Goal: Transaction & Acquisition: Purchase product/service

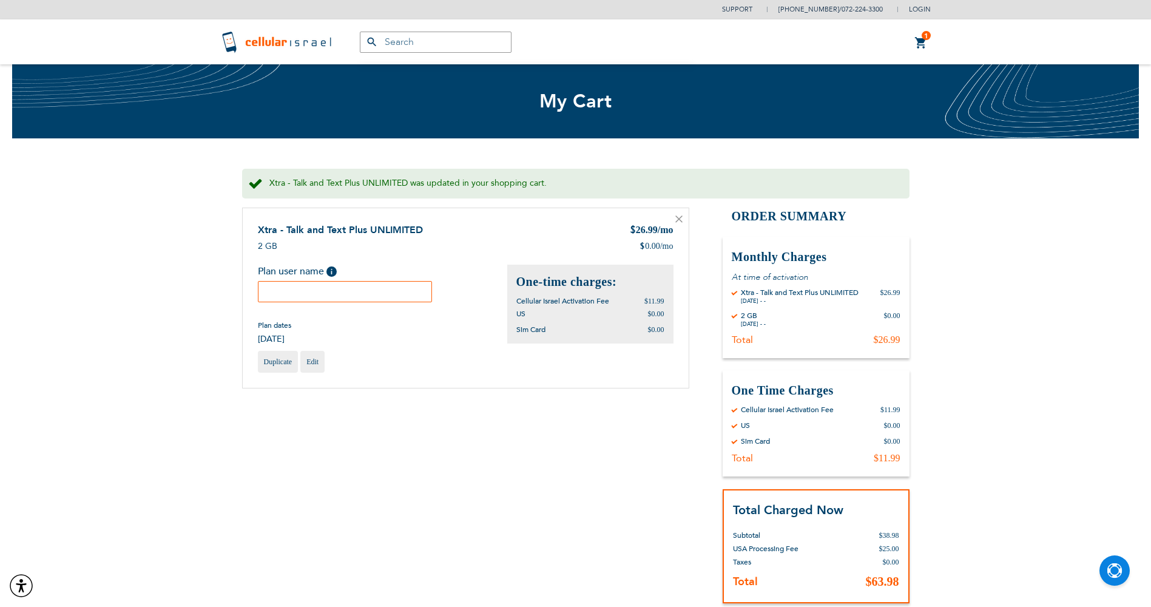
click at [382, 291] on input "text" at bounding box center [345, 291] width 175 height 21
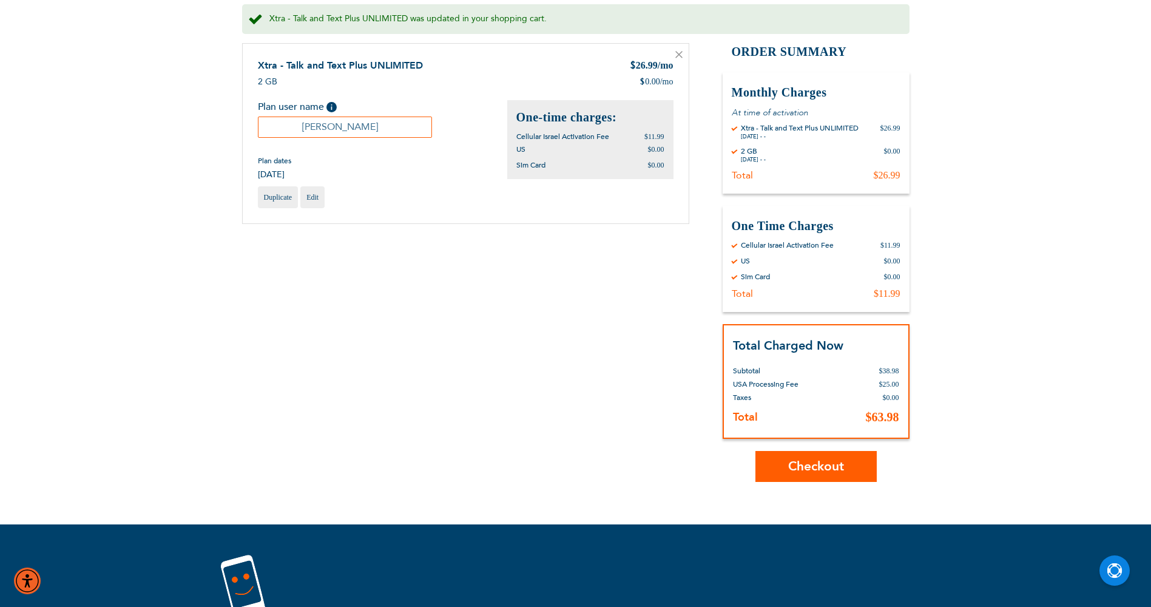
scroll to position [182, 0]
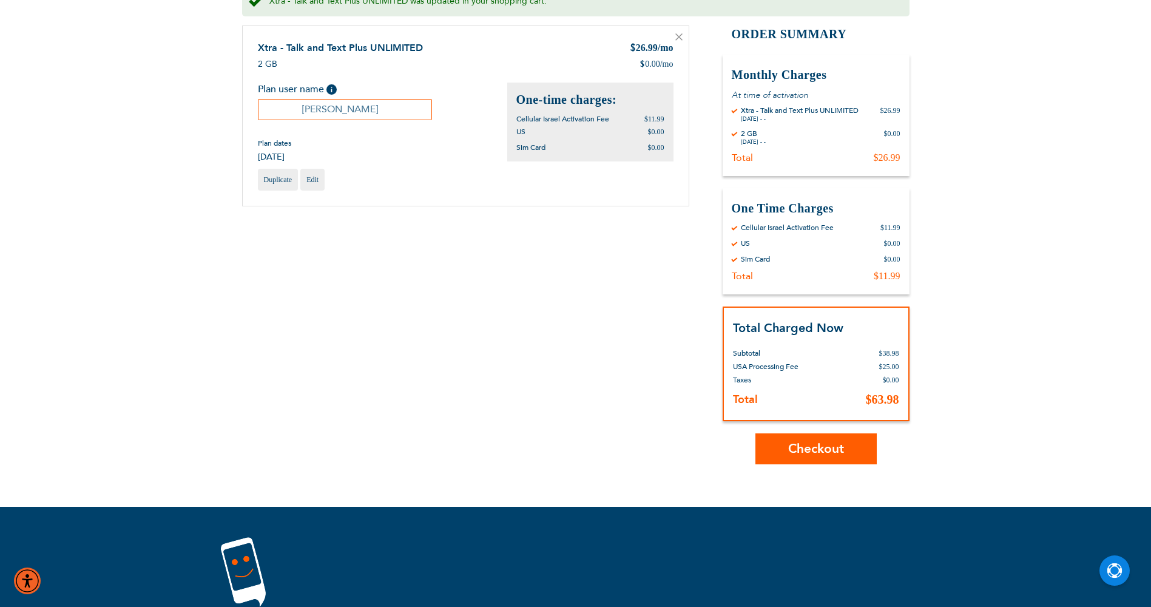
type input "[PERSON_NAME]"
click at [782, 440] on button "Checkout" at bounding box center [815, 448] width 121 height 31
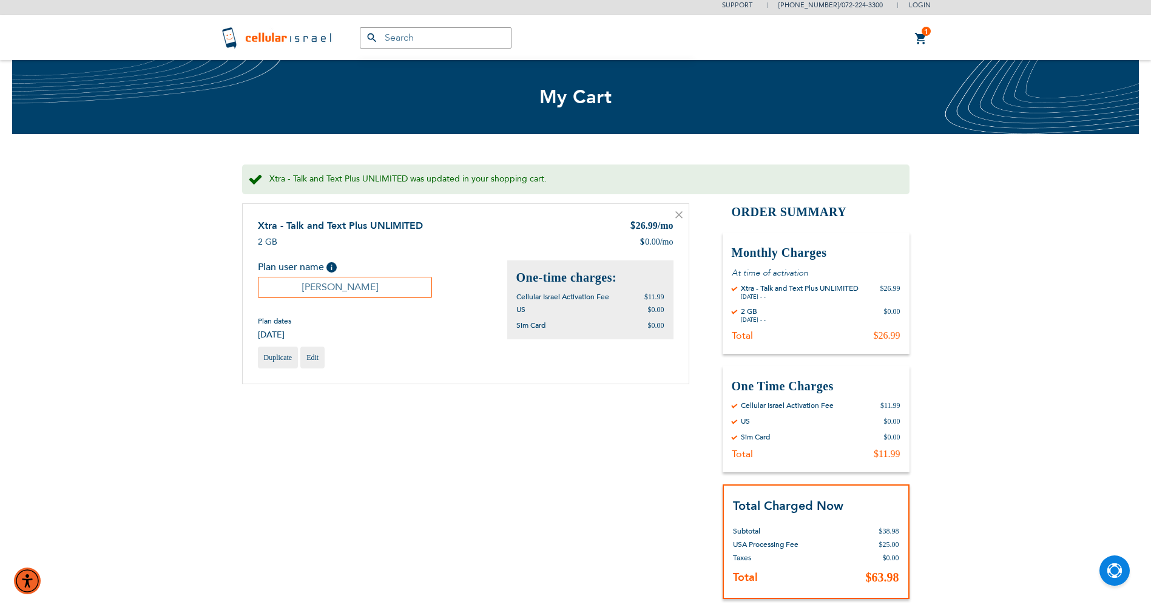
scroll to position [0, 0]
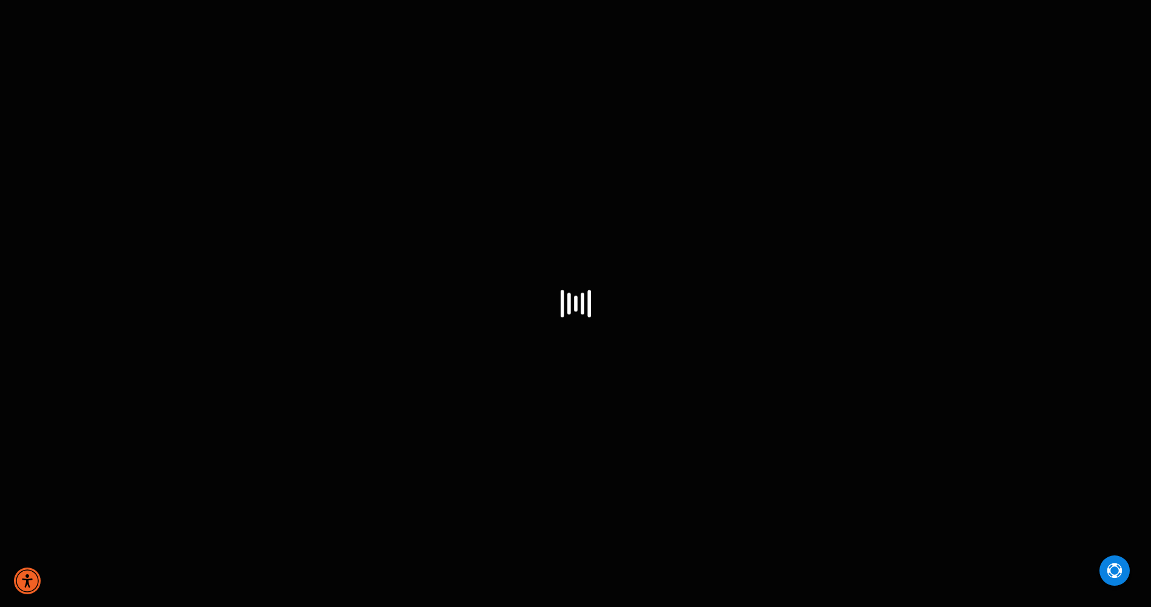
select select "US"
select select "43"
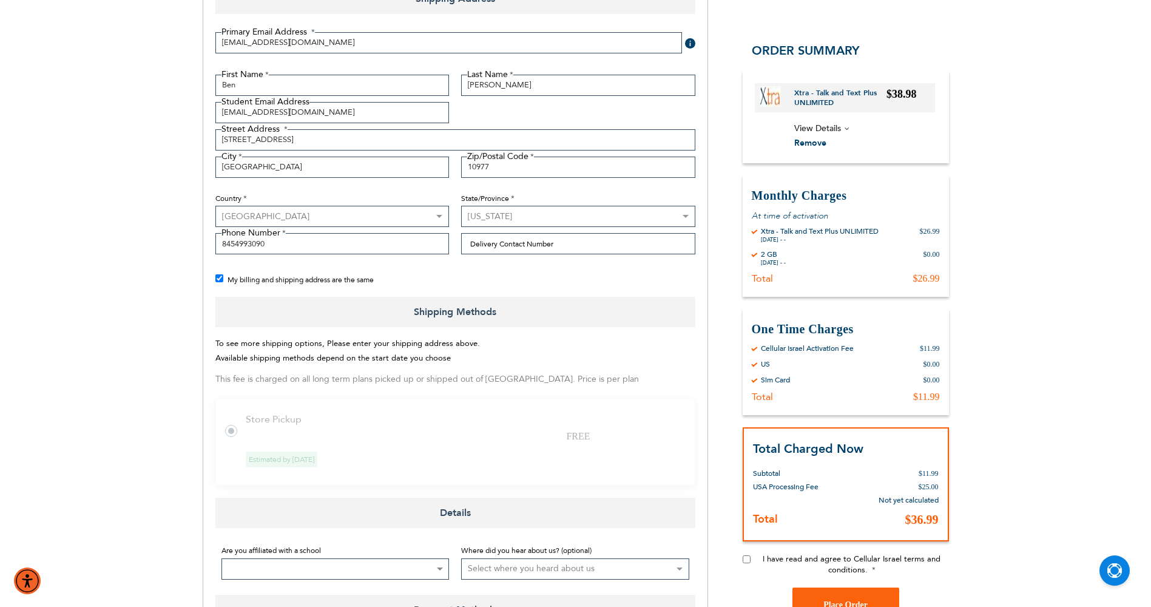
scroll to position [243, 0]
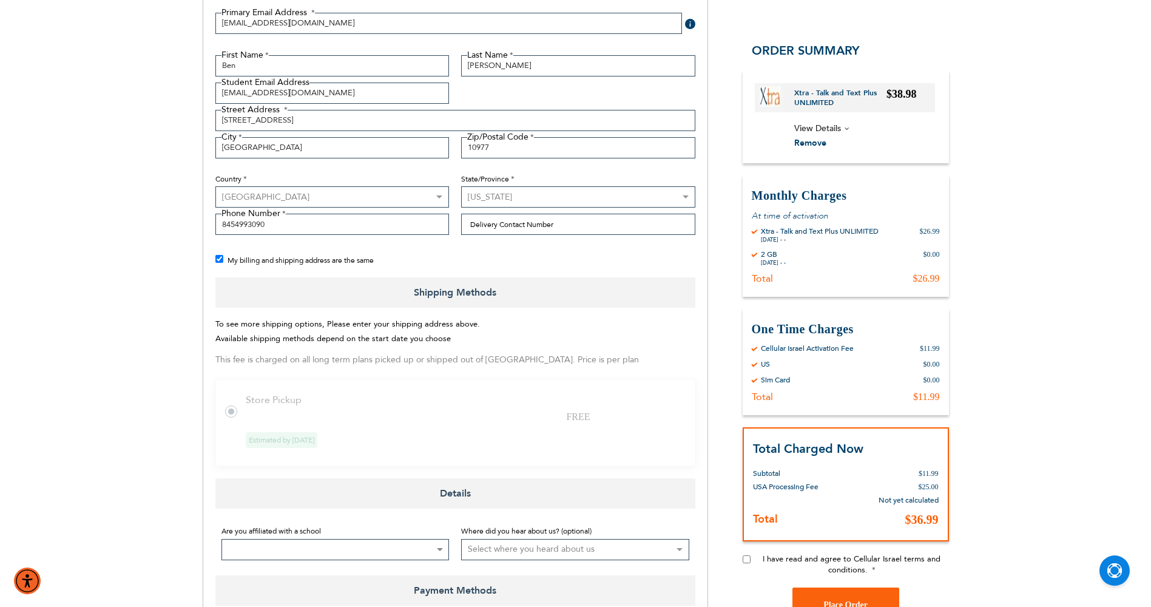
click at [232, 404] on label at bounding box center [237, 404] width 24 height 0
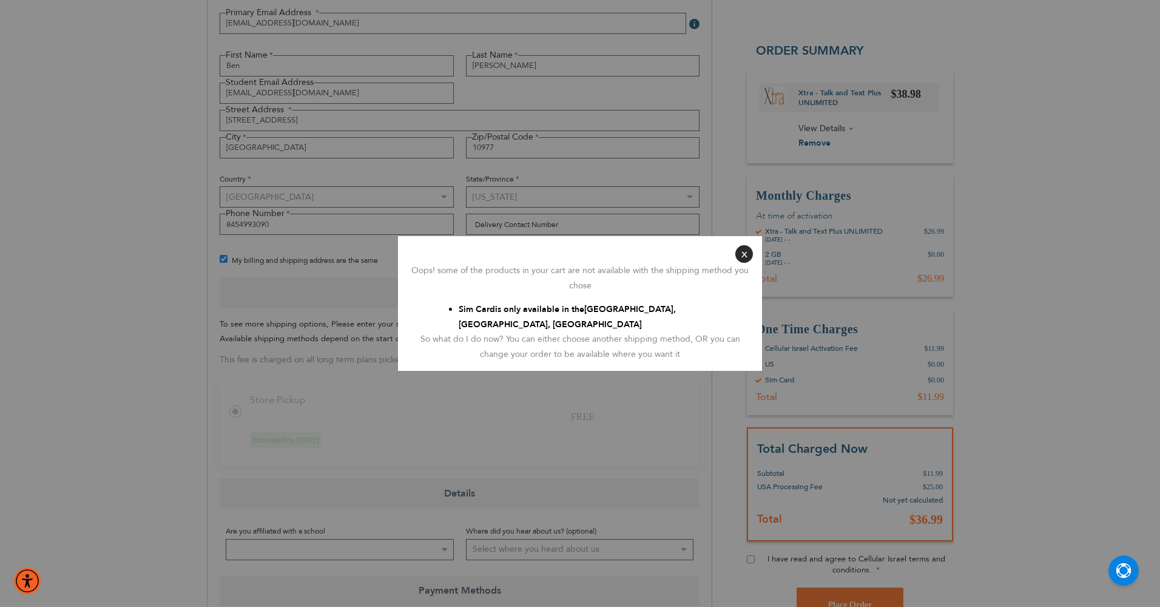
click at [744, 249] on button "Close" at bounding box center [744, 254] width 18 height 18
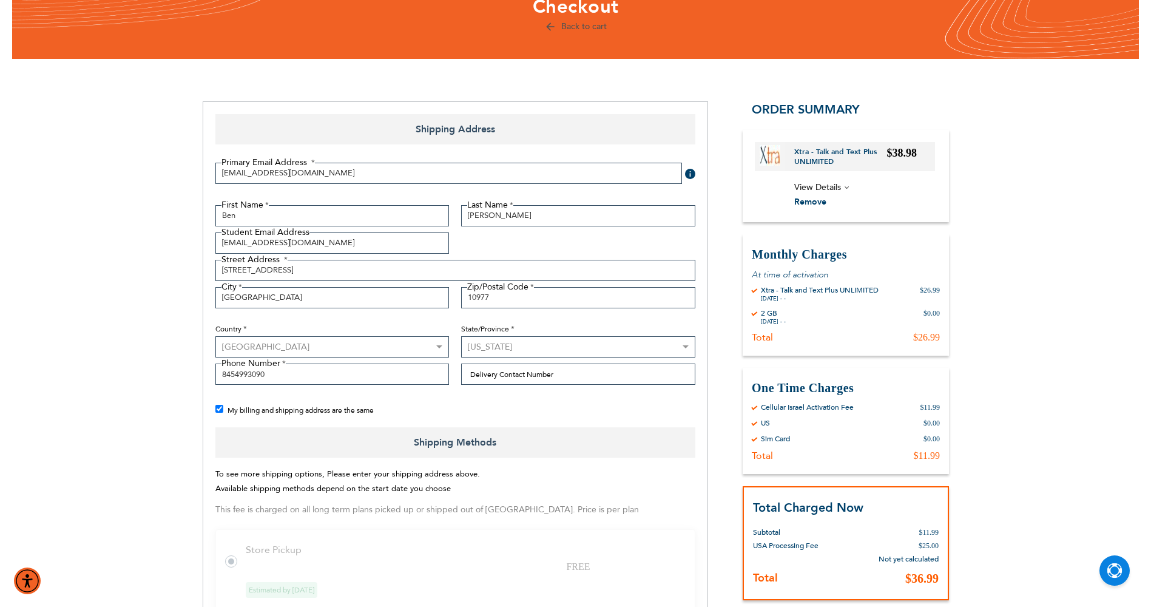
scroll to position [0, 0]
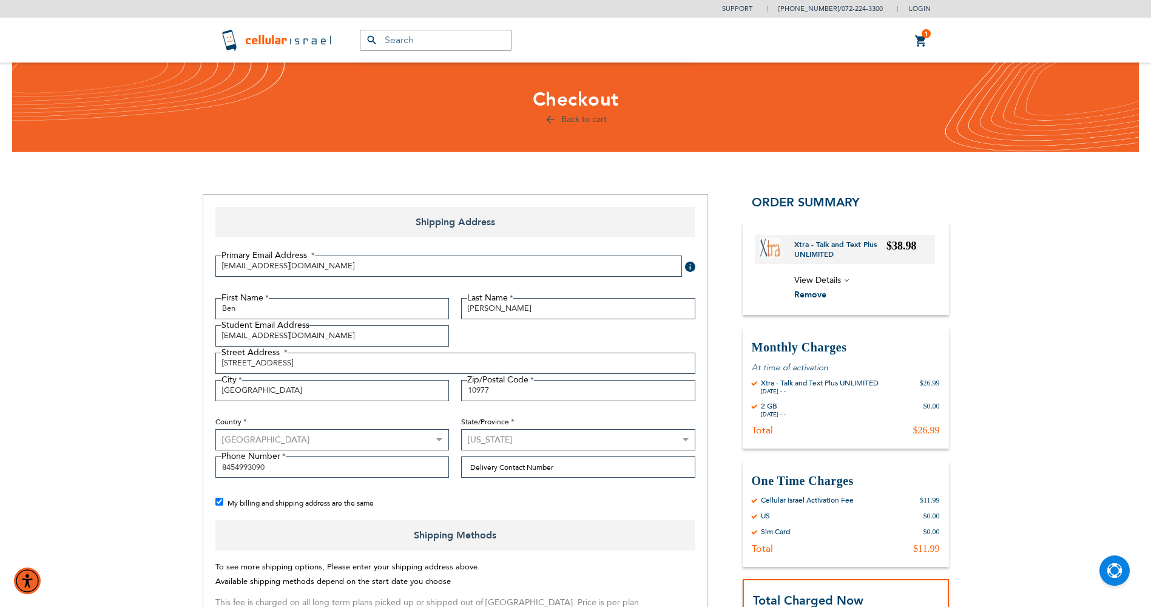
click at [923, 41] on link "1 1 items My Cart" at bounding box center [920, 41] width 13 height 15
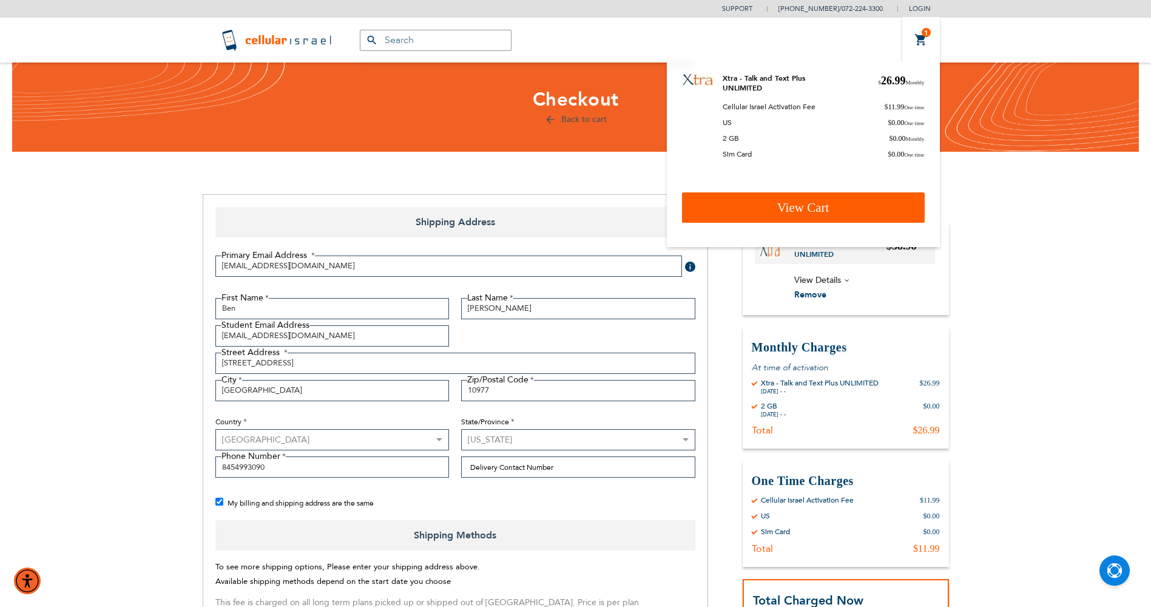
click at [777, 214] on span "View Cart" at bounding box center [803, 207] width 52 height 15
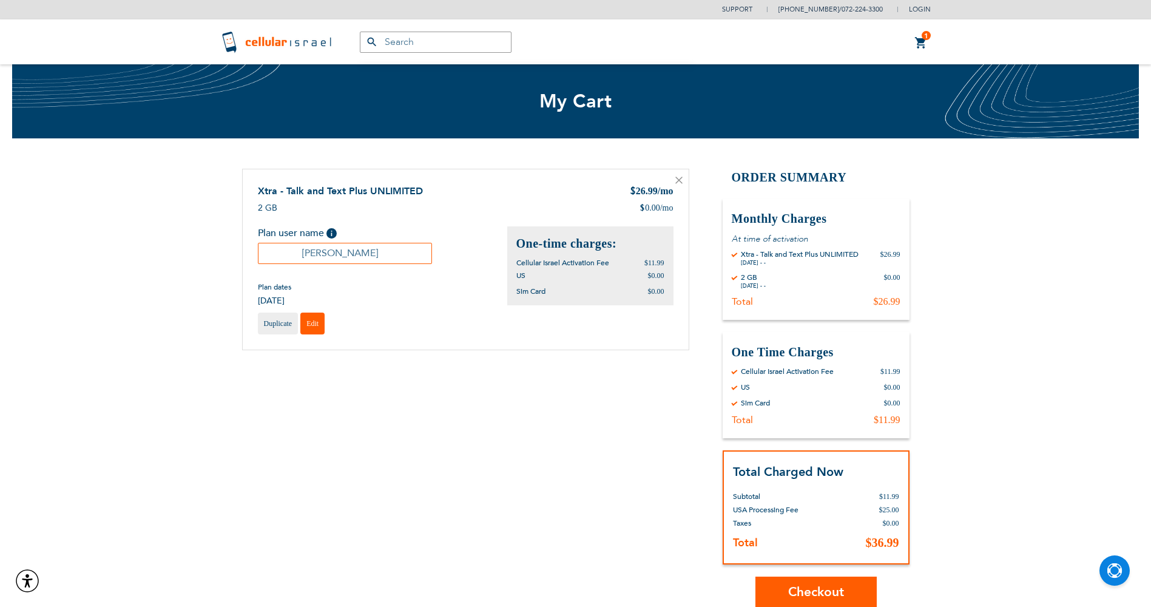
click at [312, 327] on span "Edit" at bounding box center [312, 323] width 12 height 8
